Goal: Task Accomplishment & Management: Manage account settings

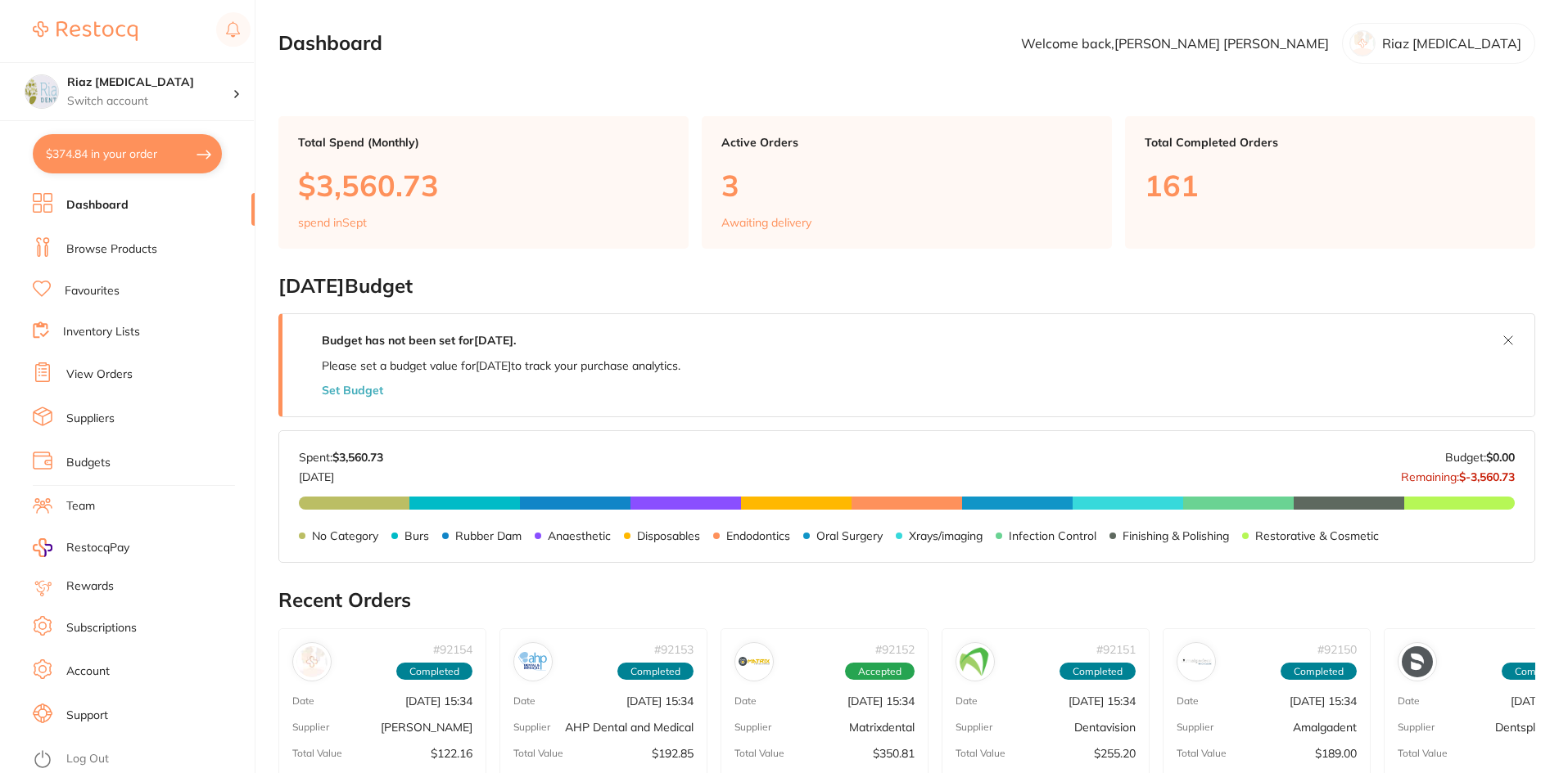
click at [116, 374] on link "View Orders" at bounding box center [98, 375] width 66 height 16
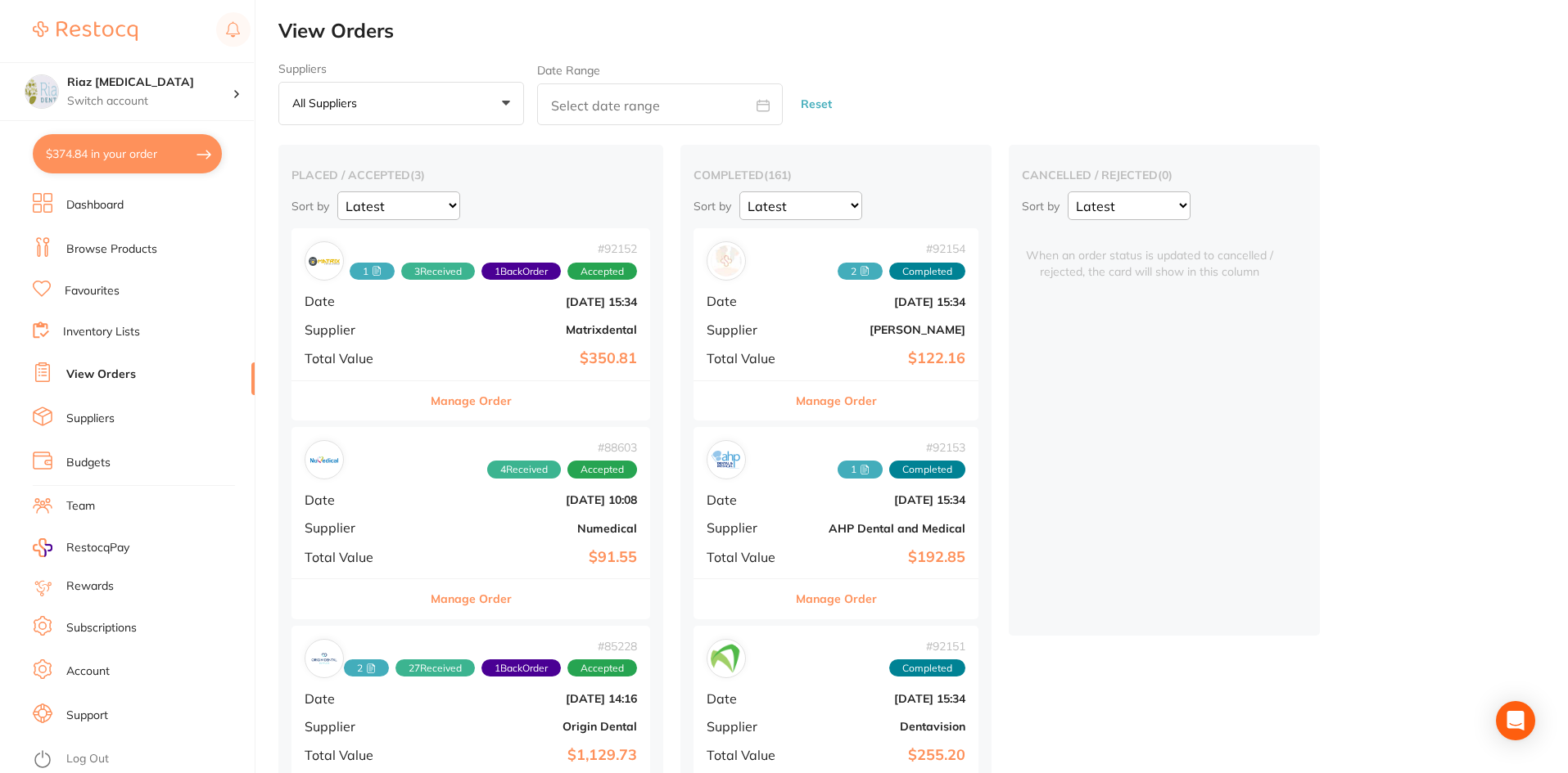
click at [415, 331] on div "# 92152 1 3 Received 1 Back Order Accepted Date [DATE] 15:34 Supplier Matrixden…" at bounding box center [470, 304] width 359 height 151
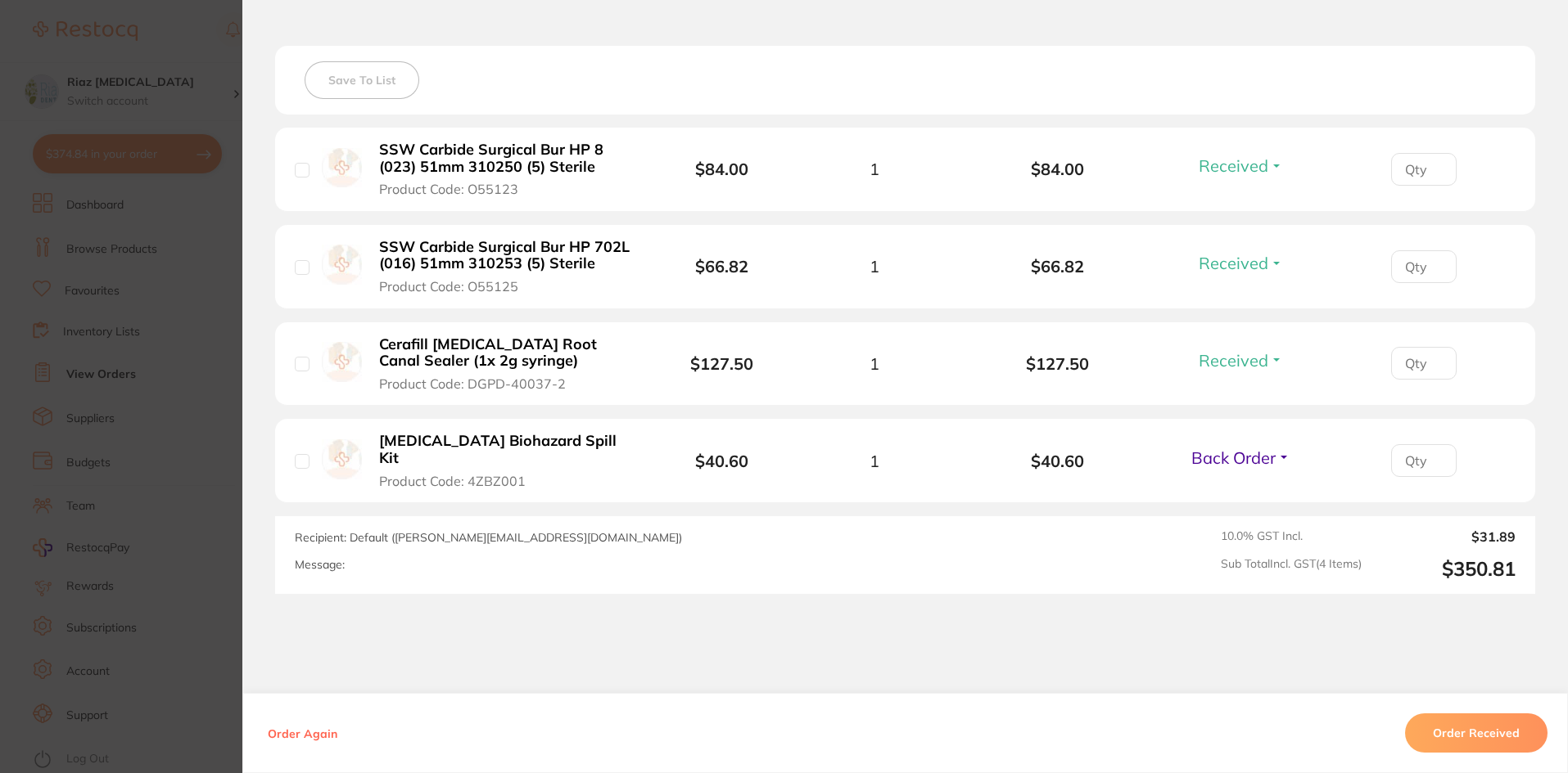
scroll to position [655, 0]
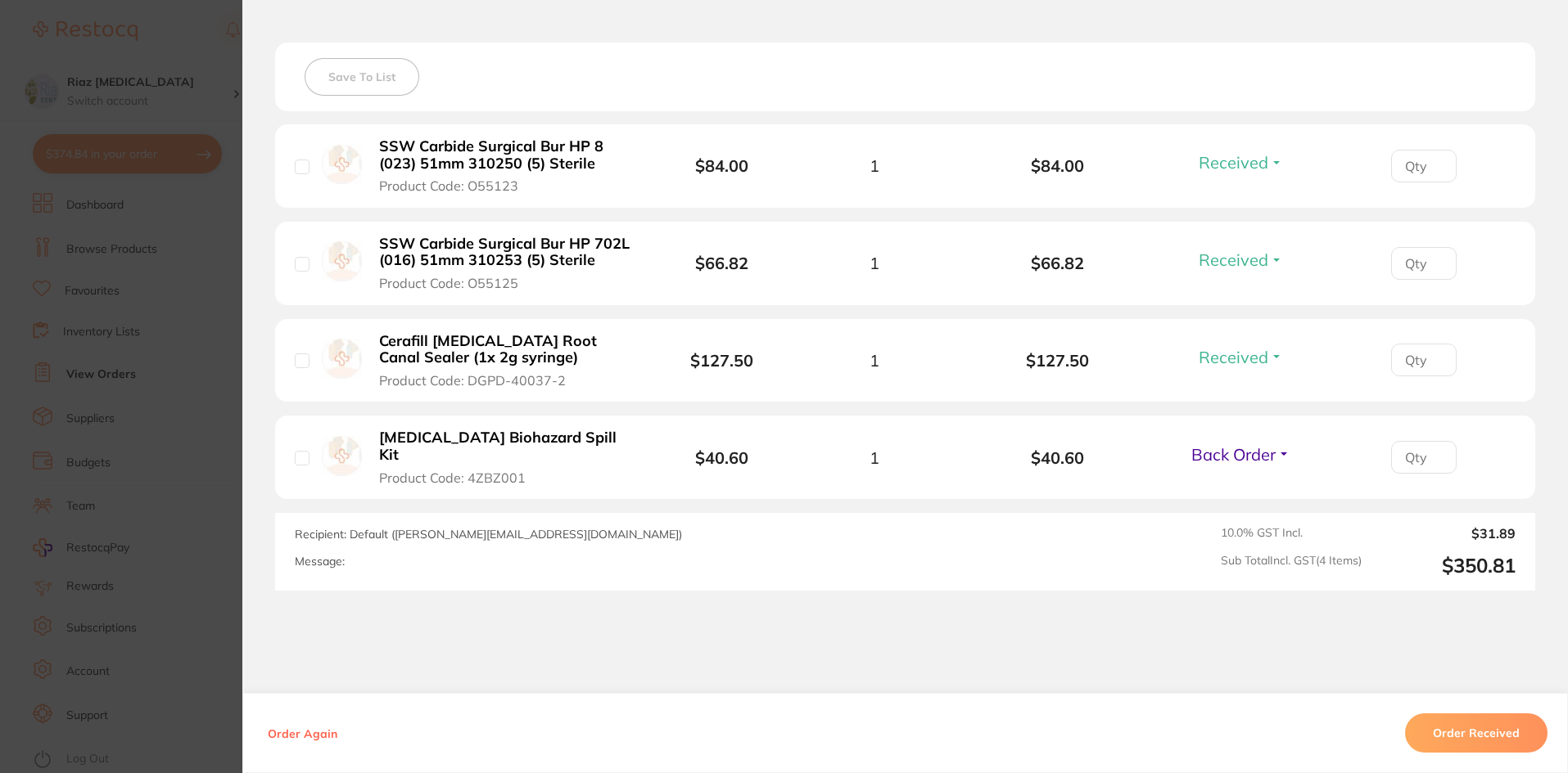
click at [1238, 451] on span "Back Order" at bounding box center [1233, 454] width 84 height 20
click at [1233, 483] on span "Received" at bounding box center [1241, 489] width 42 height 12
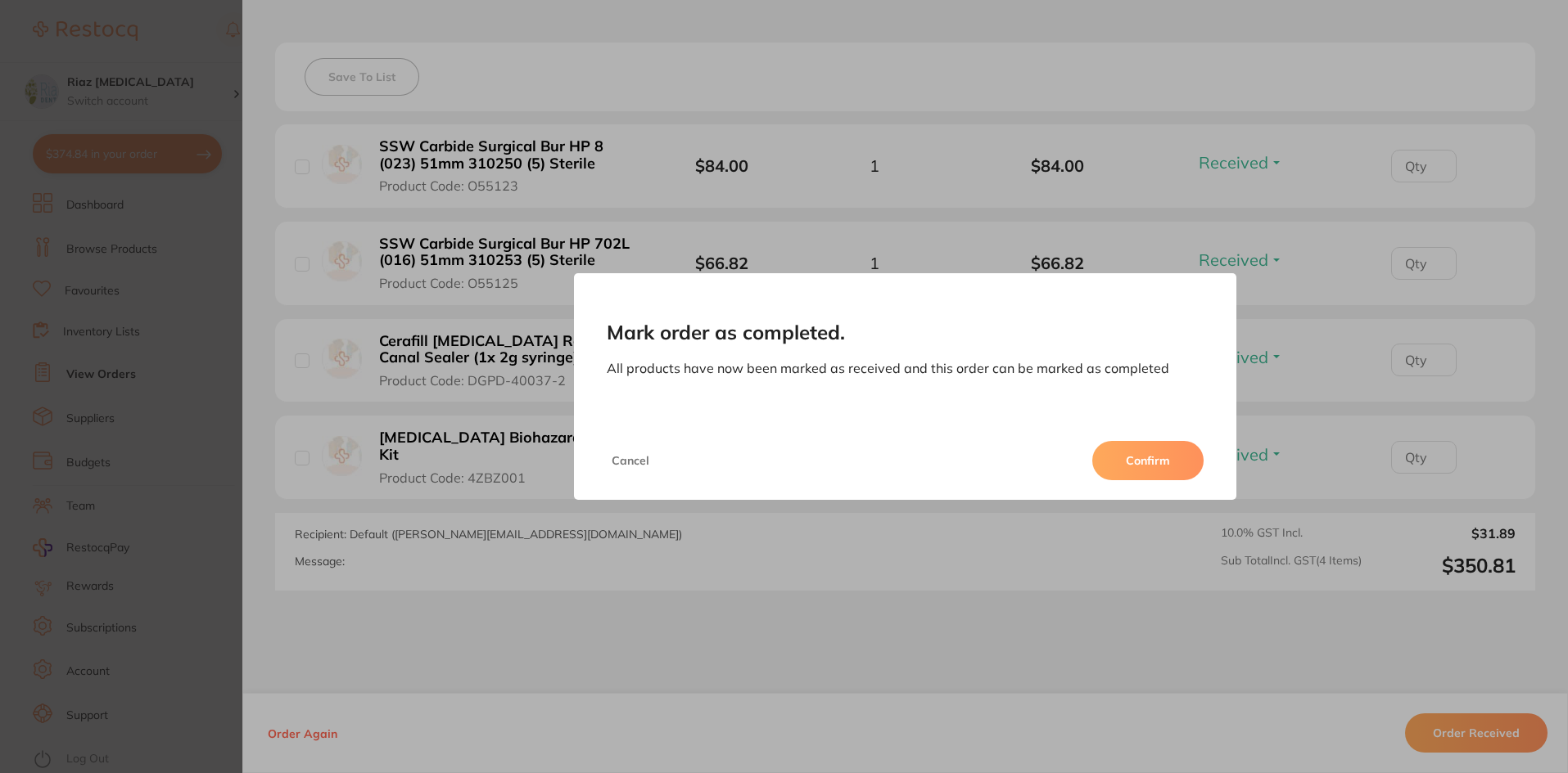
click at [1220, 440] on button "Received" at bounding box center [1241, 440] width 42 height 0
click at [1136, 456] on button "Confirm" at bounding box center [1147, 460] width 111 height 39
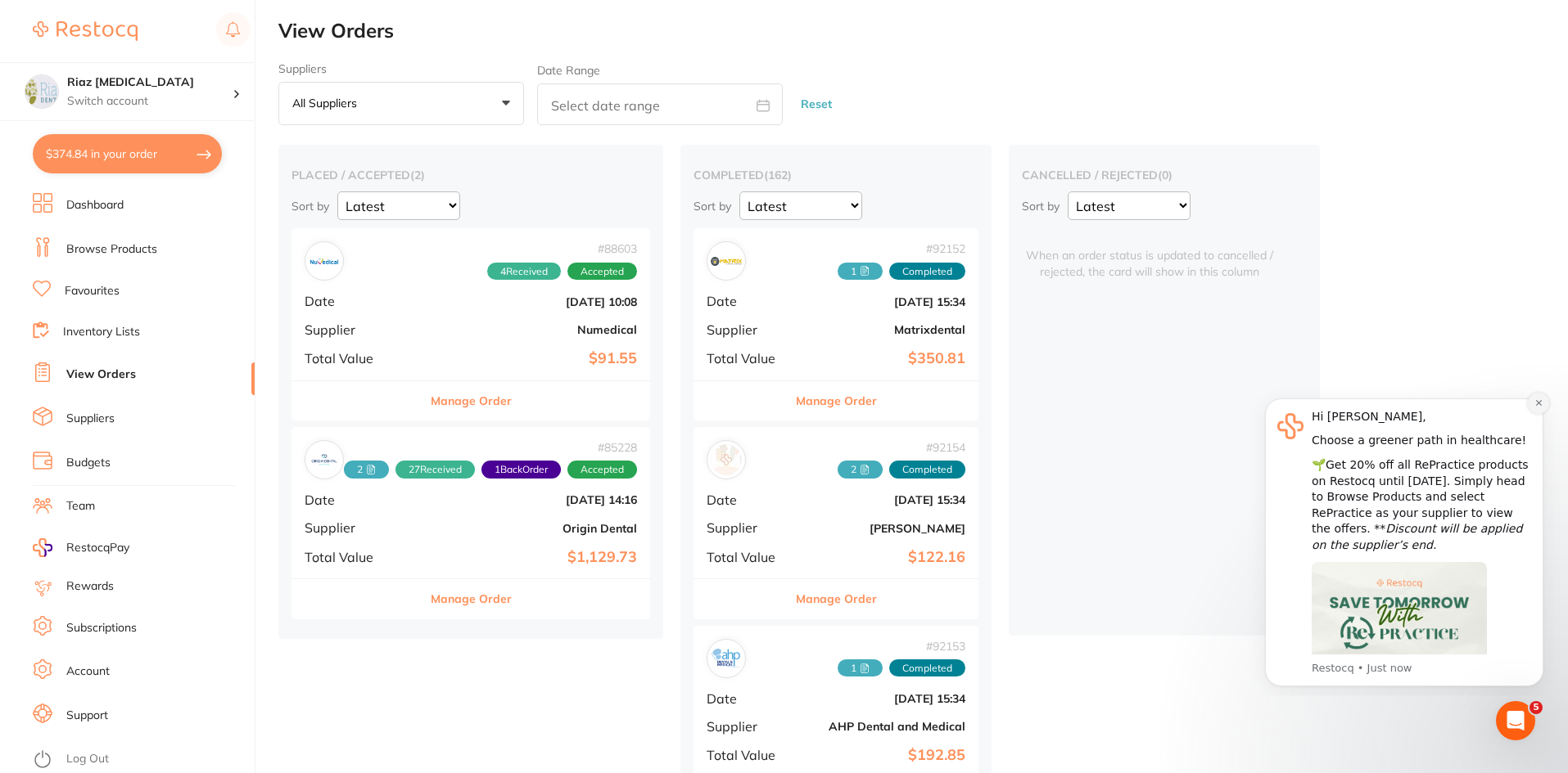
click at [1535, 403] on icon "Dismiss notification" at bounding box center [1537, 402] width 9 height 9
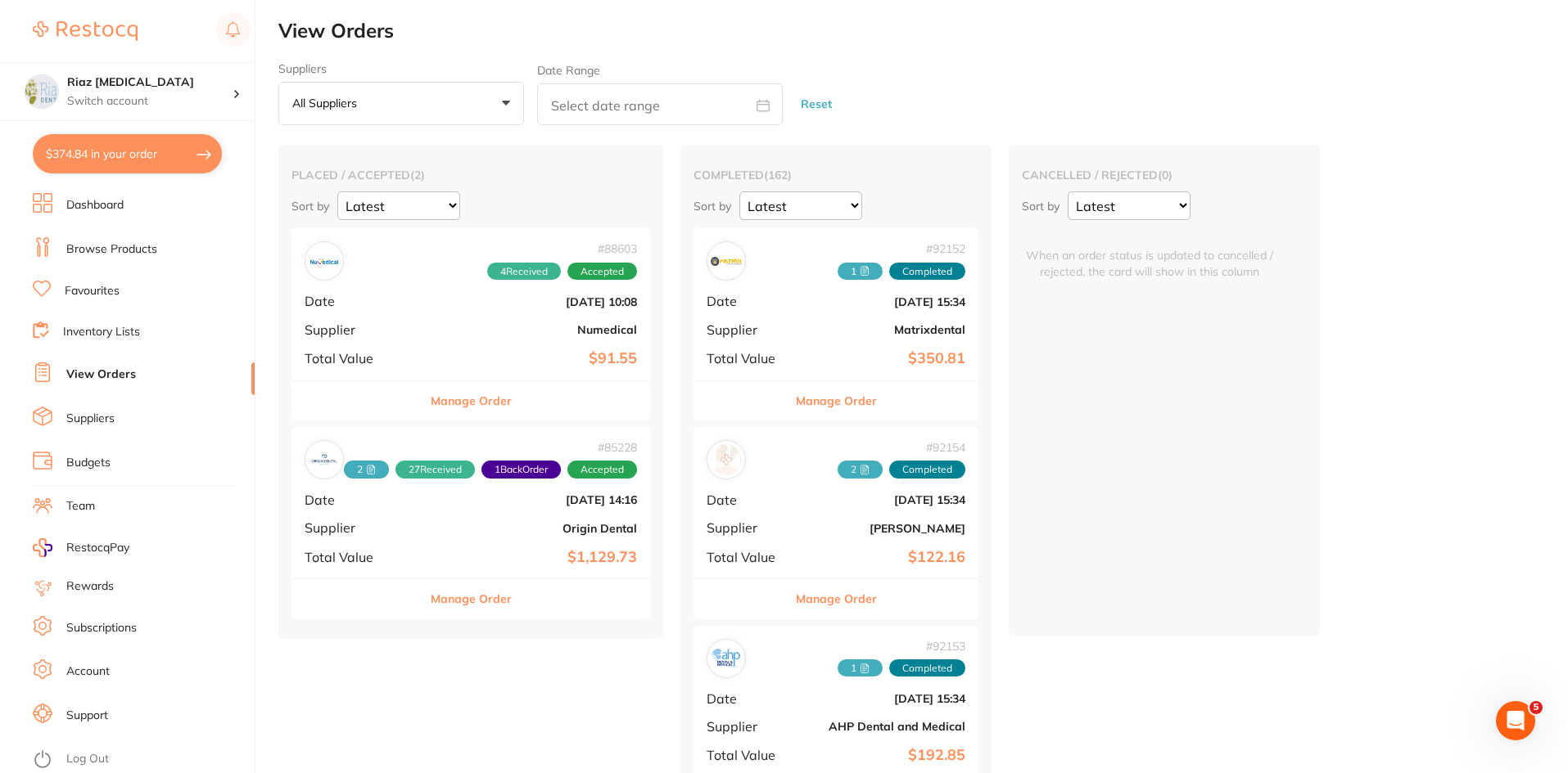
click at [821, 323] on b "Matrixdental" at bounding box center [882, 330] width 163 height 13
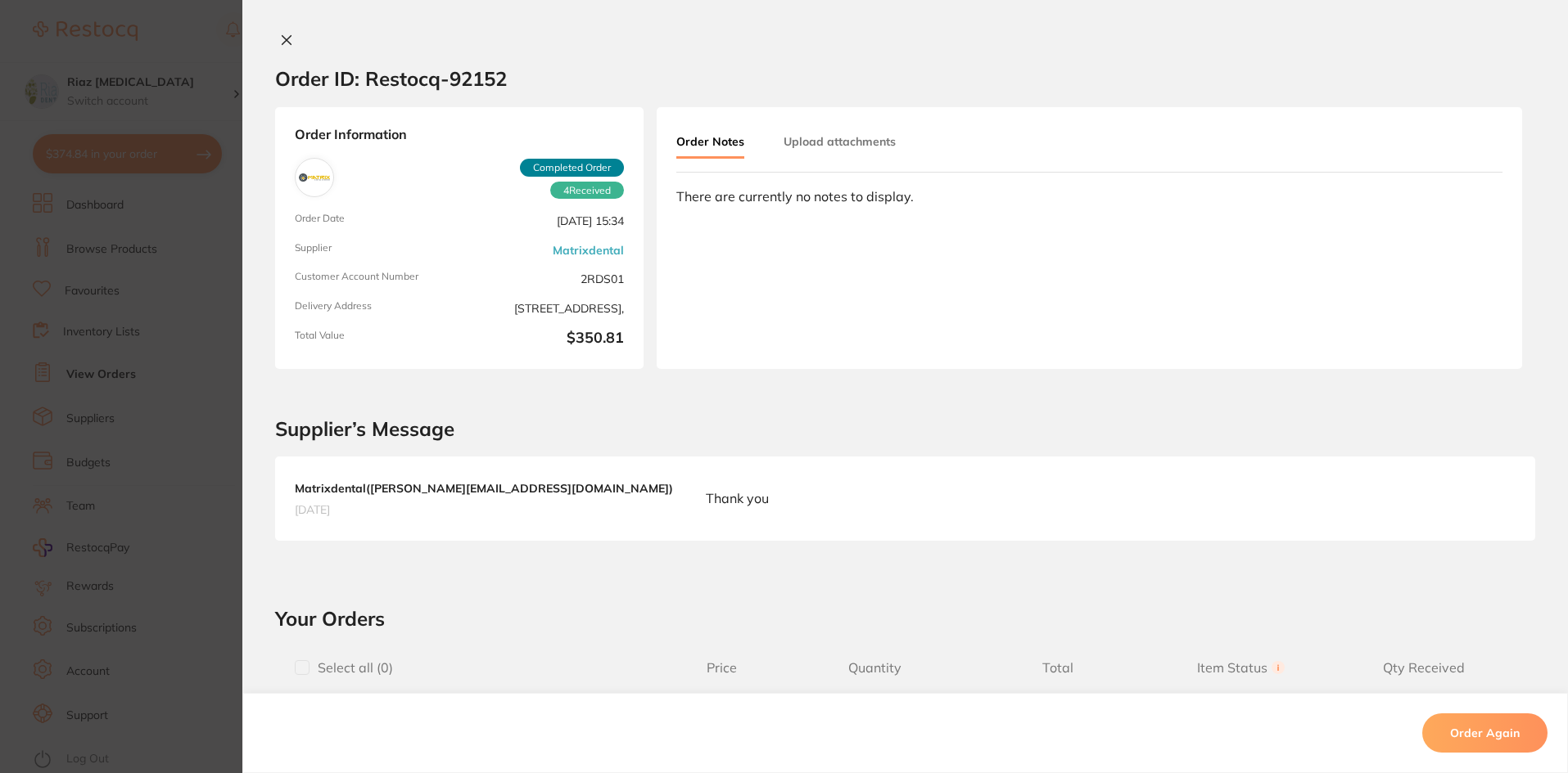
click at [838, 140] on button "Upload attachments" at bounding box center [838, 141] width 112 height 30
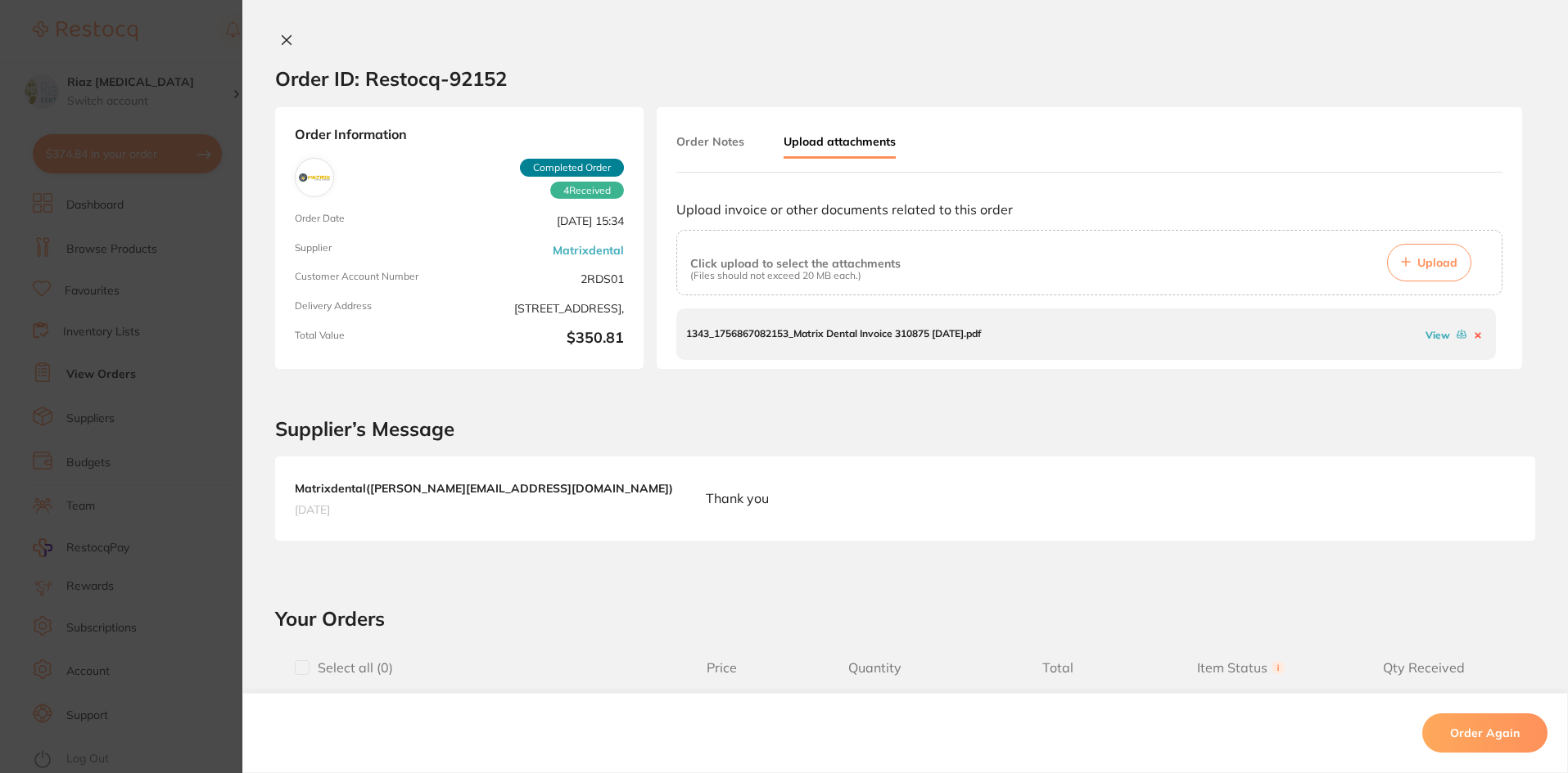
click at [1413, 266] on button "Upload" at bounding box center [1428, 262] width 84 height 37
click at [840, 137] on button "Upload attachments" at bounding box center [838, 142] width 112 height 32
drag, startPoint x: 1498, startPoint y: 330, endPoint x: 1495, endPoint y: 350, distance: 20.2
click at [1498, 355] on div "Order Notes Upload attachments Upload invoice or other documents related to thi…" at bounding box center [1089, 238] width 865 height 262
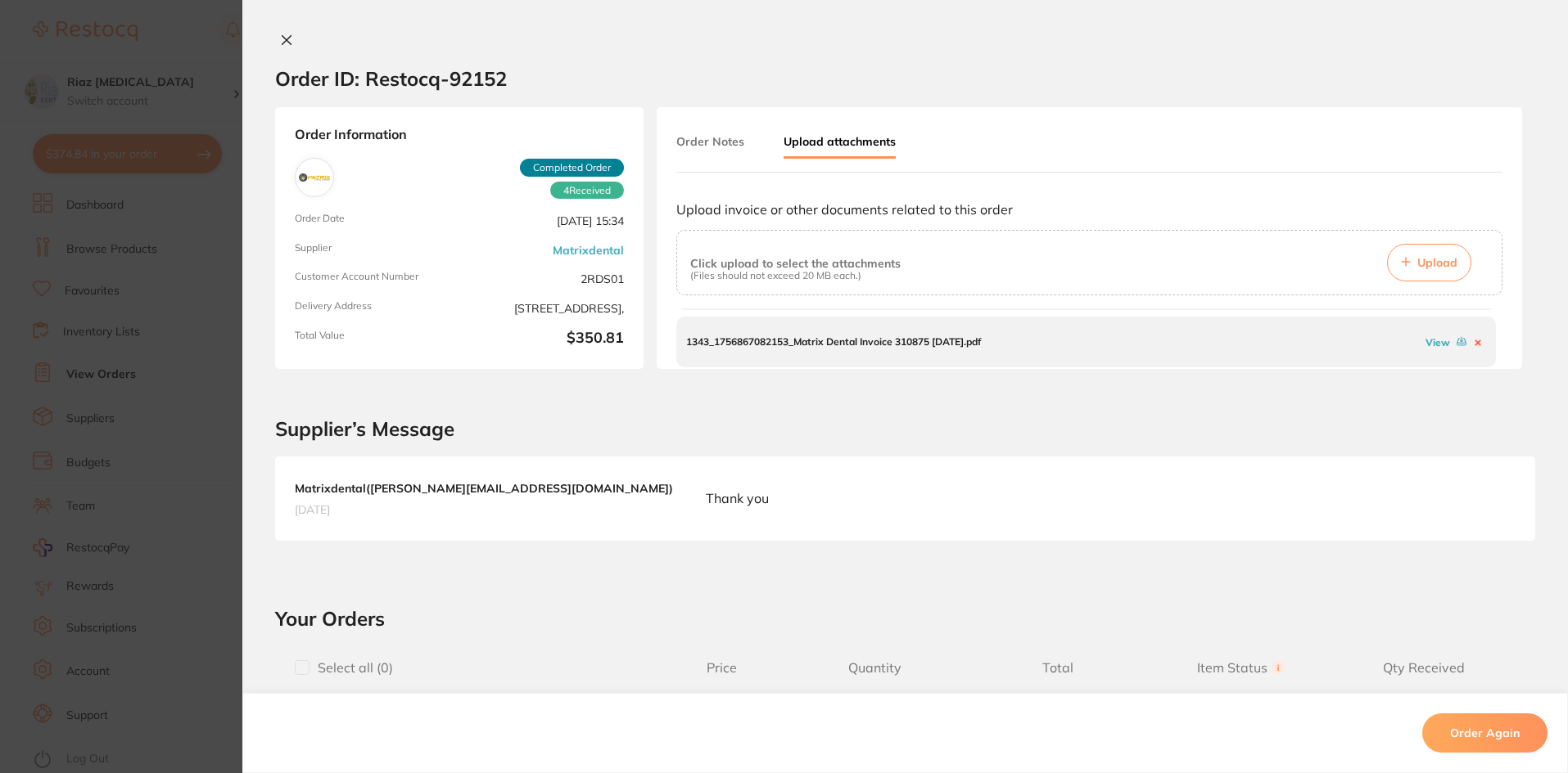
click at [280, 38] on icon at bounding box center [287, 40] width 13 height 13
